Goal: Check status

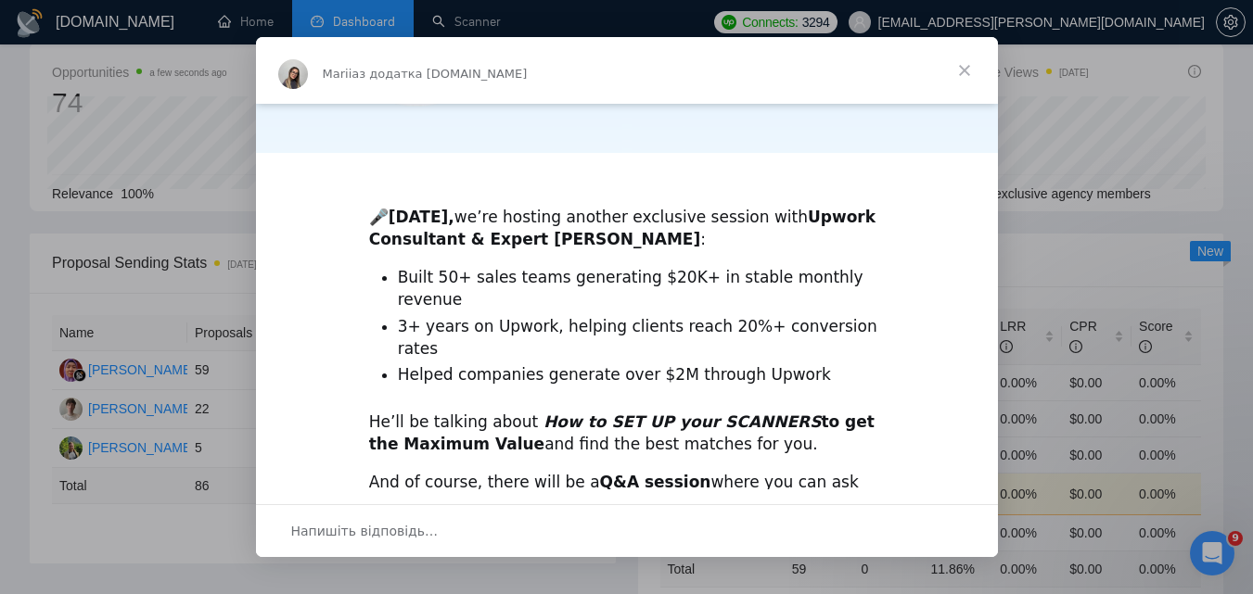
scroll to position [542, 0]
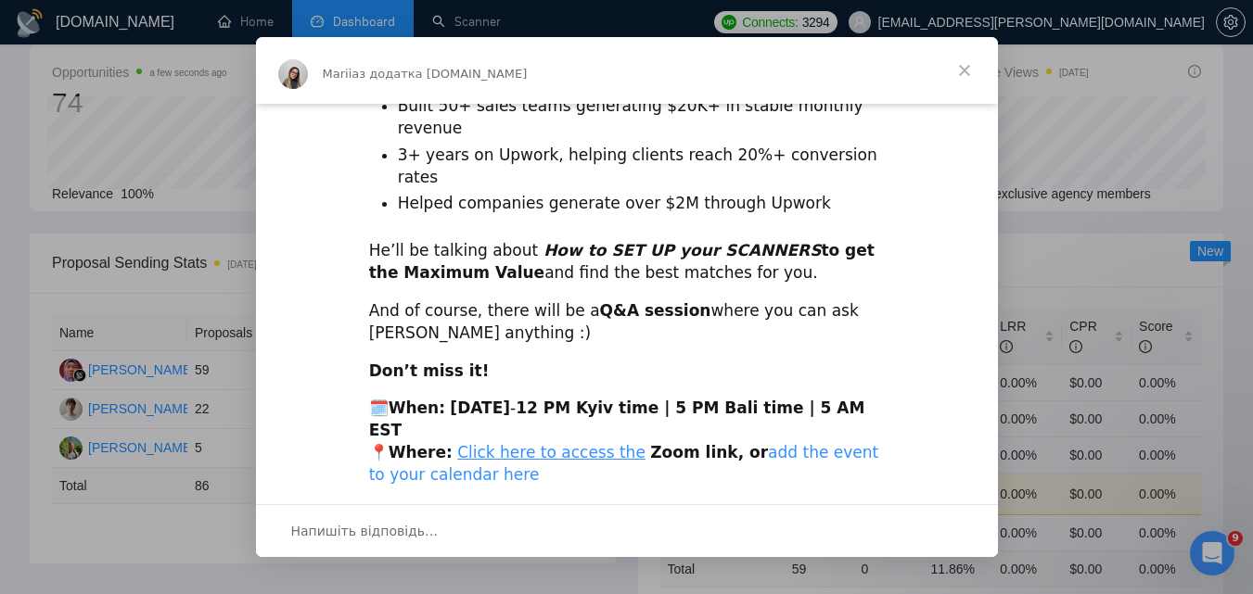
click at [803, 443] on link "add the event to your calendar here" at bounding box center [624, 463] width 510 height 41
click at [968, 70] on span "Закрити" at bounding box center [964, 70] width 67 height 67
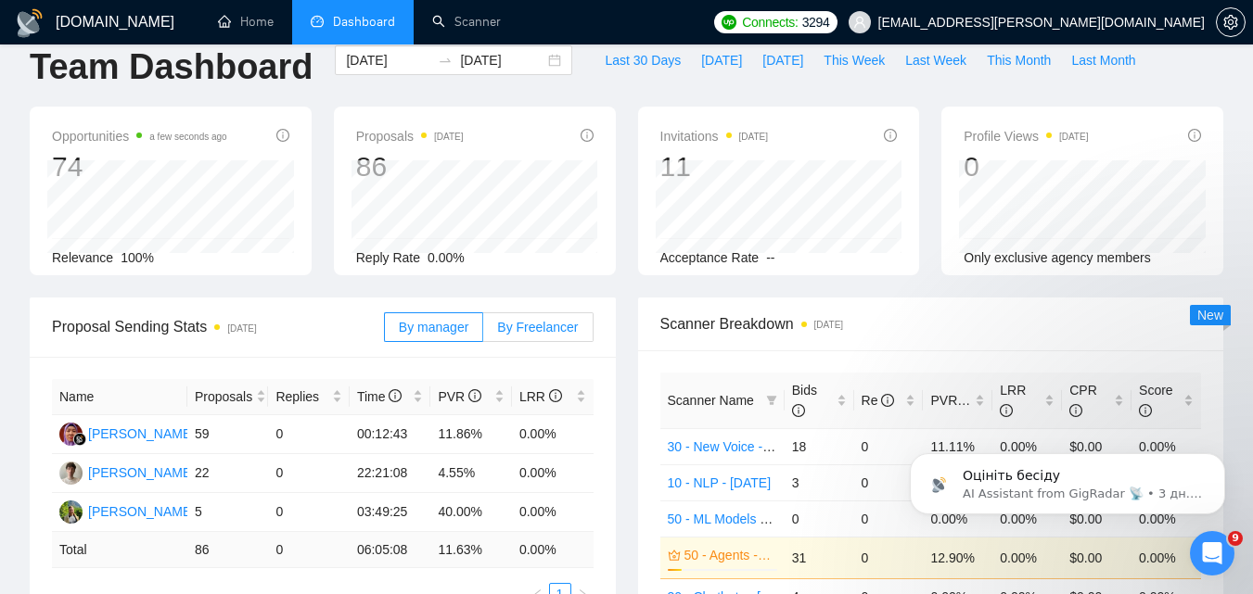
scroll to position [0, 0]
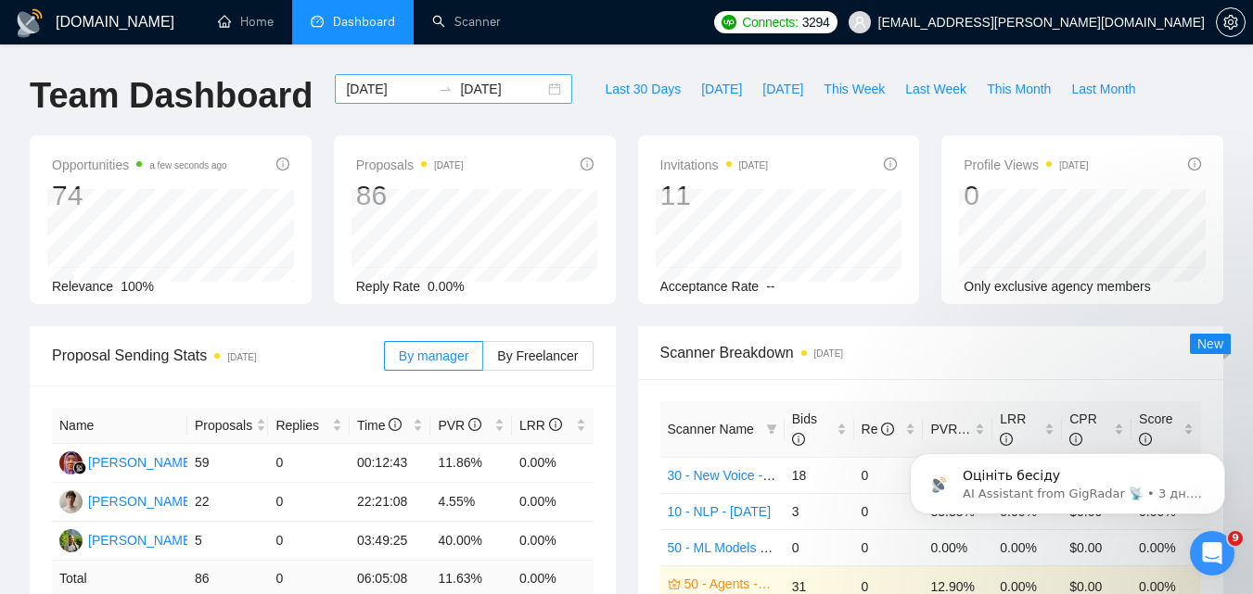
click at [384, 95] on input "[DATE]" at bounding box center [388, 89] width 84 height 20
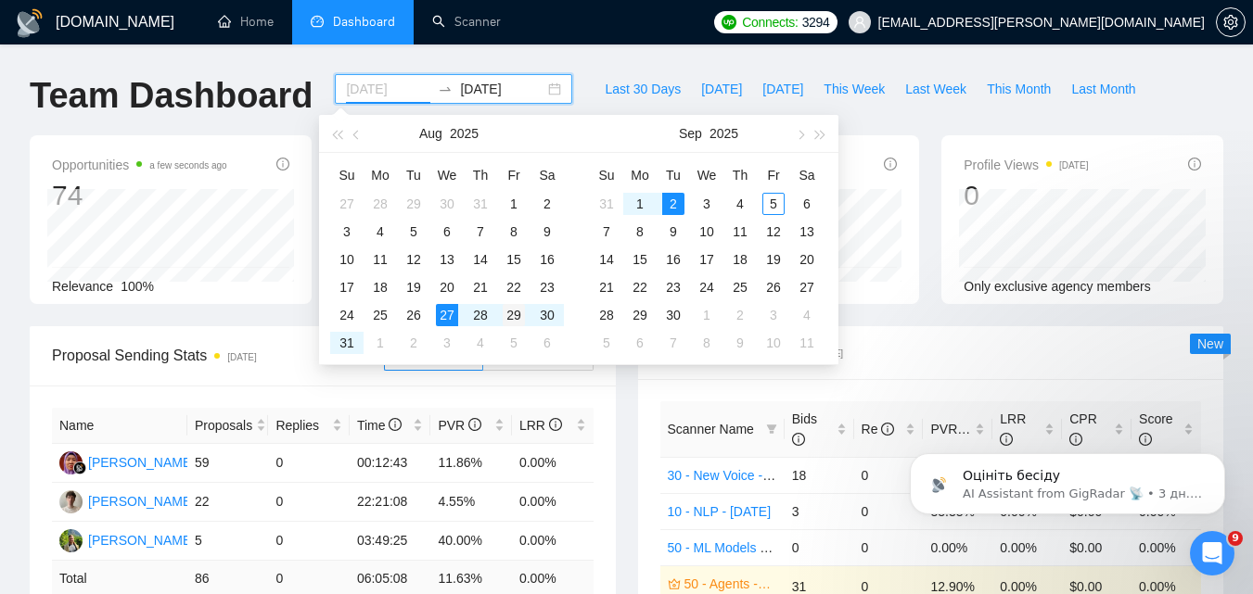
type input "[DATE]"
click at [511, 319] on div "29" at bounding box center [514, 315] width 22 height 22
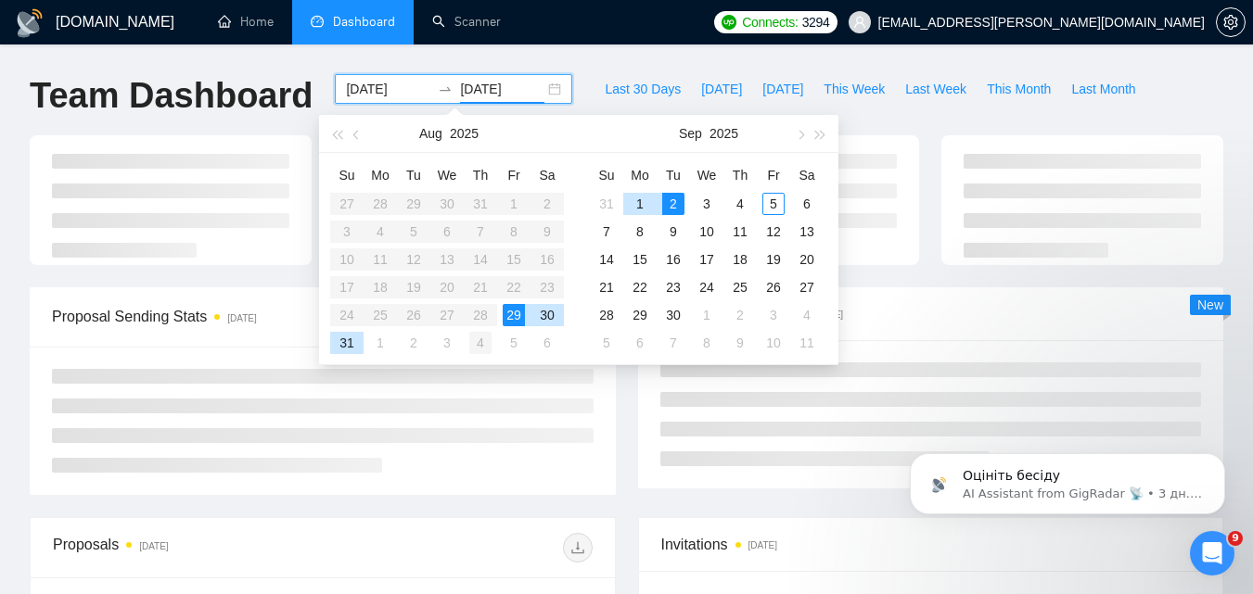
type input "[DATE]"
click at [474, 345] on div "4" at bounding box center [480, 343] width 22 height 22
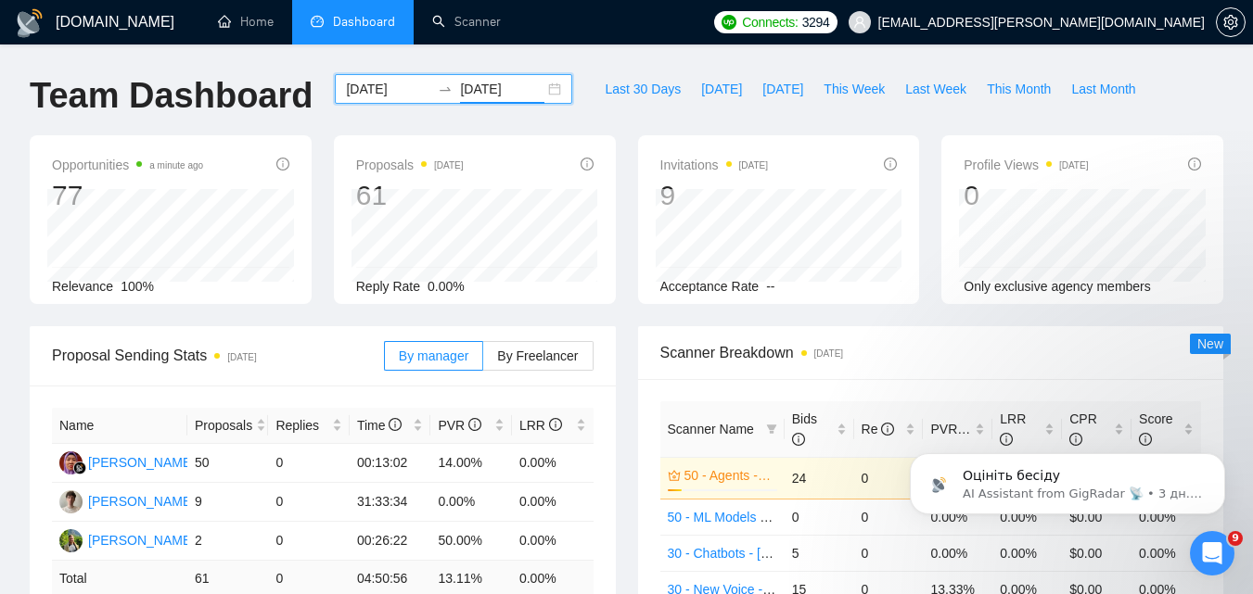
click at [589, 127] on div "Last 30 Days [DATE] [DATE] This Week Last Week This Month Last Month" at bounding box center [869, 104] width 573 height 61
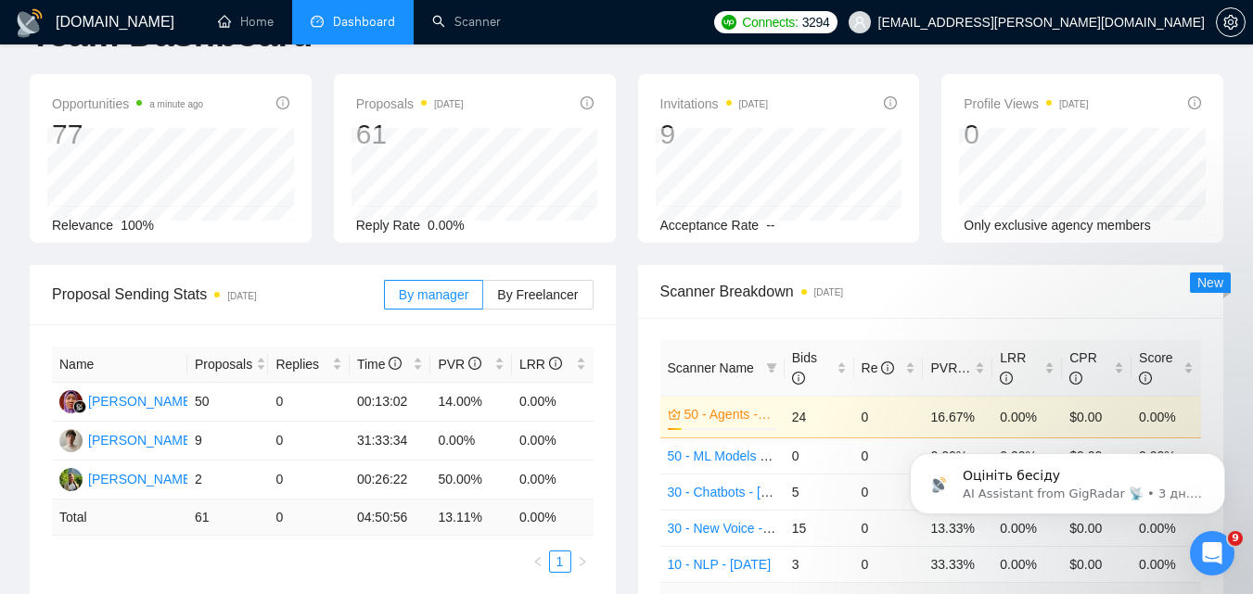
scroll to position [93, 0]
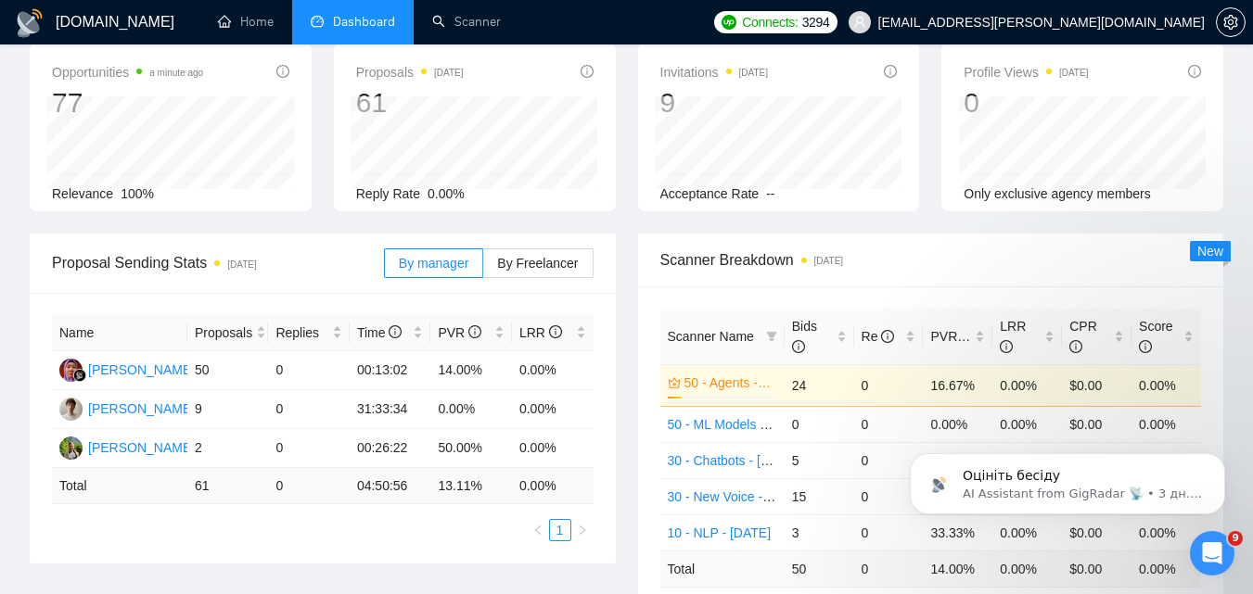
click at [569, 283] on div "By manager By Freelancer" at bounding box center [489, 263] width 210 height 59
click at [569, 276] on label "By Freelancer" at bounding box center [537, 263] width 109 height 30
click at [483, 268] on input "By Freelancer" at bounding box center [483, 268] width 0 height 0
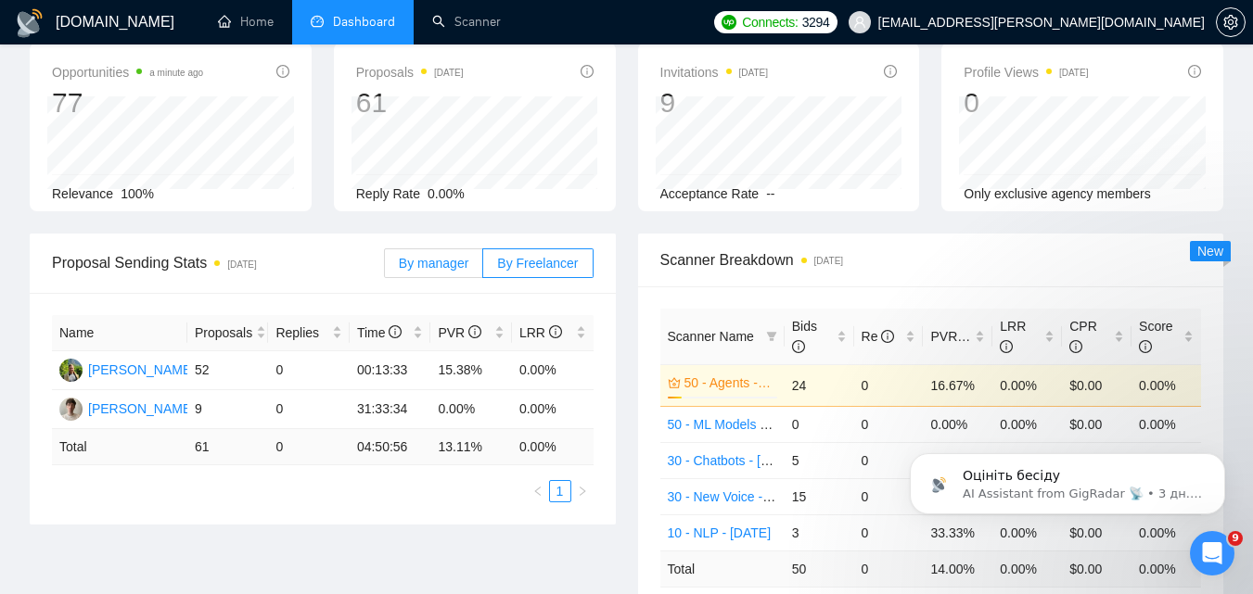
click at [480, 257] on label "By manager" at bounding box center [433, 263] width 99 height 30
click at [385, 268] on input "By manager" at bounding box center [385, 268] width 0 height 0
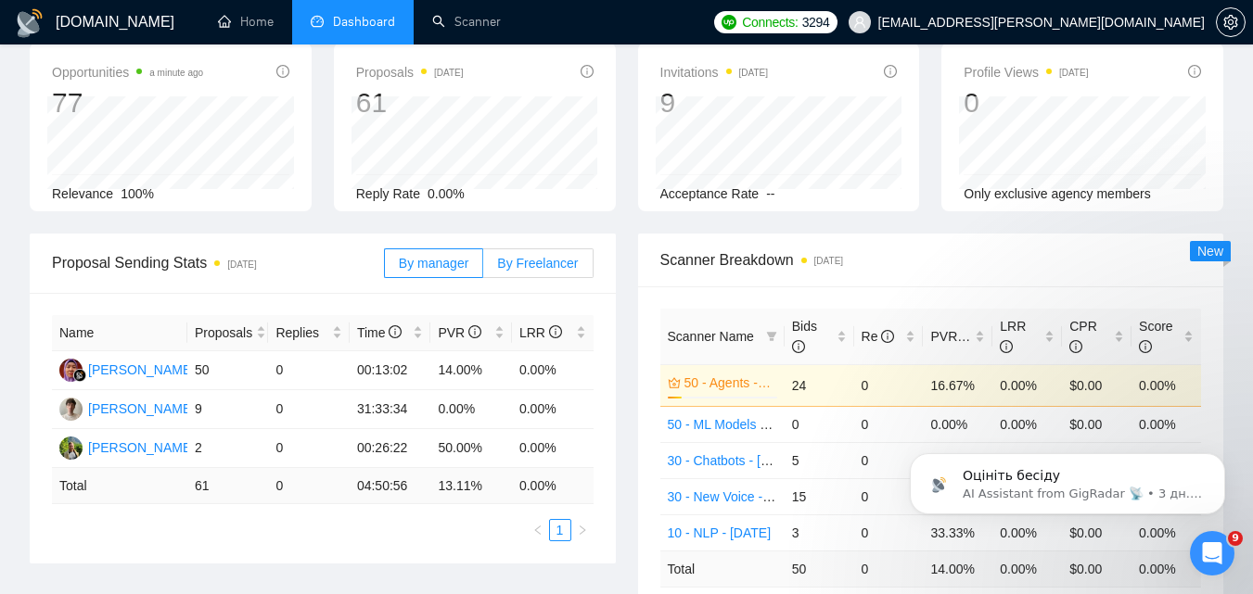
click at [513, 259] on span "By Freelancer" at bounding box center [537, 263] width 81 height 15
click at [483, 268] on input "By Freelancer" at bounding box center [483, 268] width 0 height 0
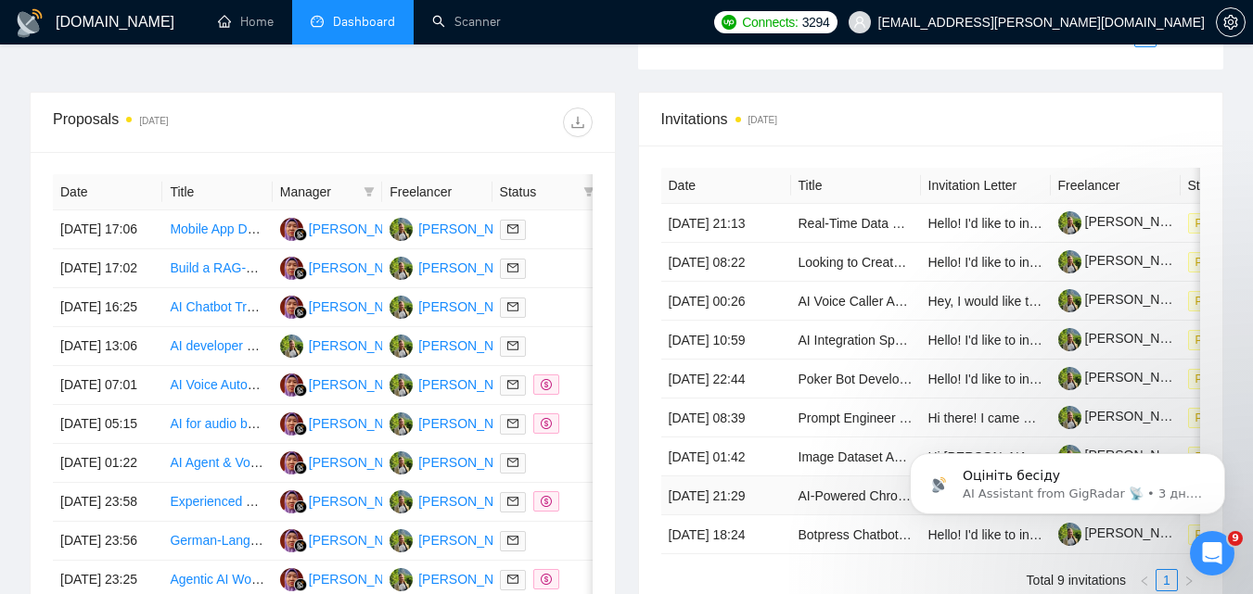
scroll to position [649, 0]
